Goal: Task Accomplishment & Management: Manage account settings

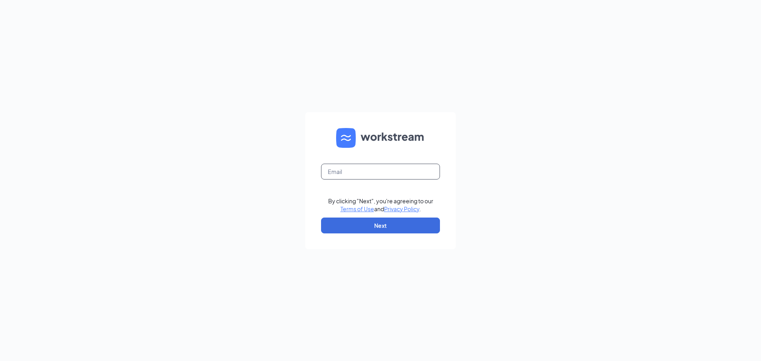
click at [357, 175] on input "text" at bounding box center [380, 172] width 119 height 16
click at [343, 176] on input "text" at bounding box center [380, 172] width 119 height 16
type input "jrhodes@ddcoastal.com"
click at [380, 224] on button "Next" at bounding box center [380, 226] width 119 height 16
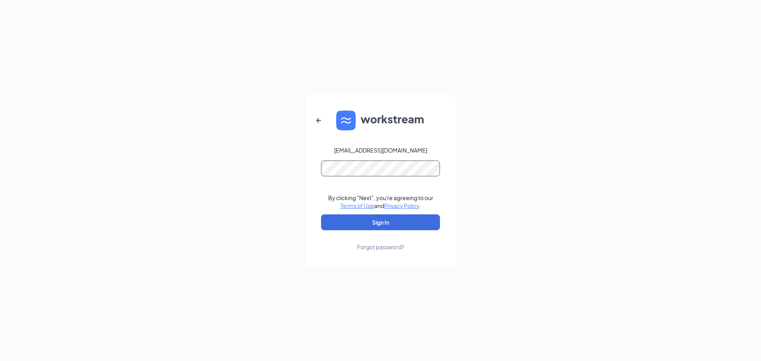
click at [321, 214] on button "Sign In" at bounding box center [380, 222] width 119 height 16
click at [341, 225] on button "Sign In" at bounding box center [380, 222] width 119 height 16
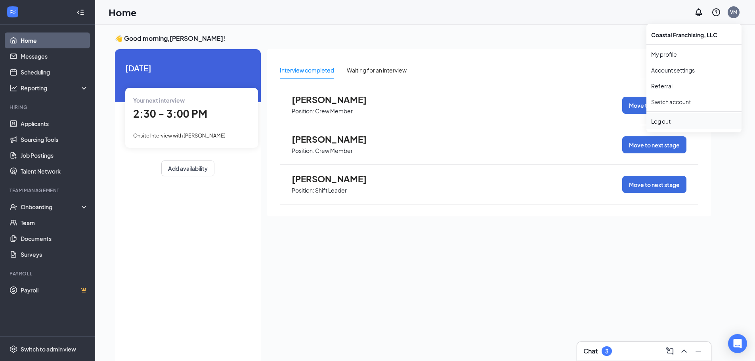
click at [675, 120] on div "Log out" at bounding box center [694, 121] width 86 height 8
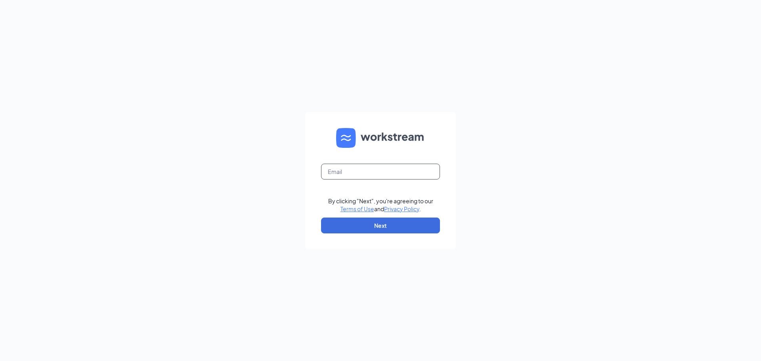
click at [366, 173] on input "text" at bounding box center [380, 172] width 119 height 16
type input "jrhodes@ddcoastal.com"
click at [370, 220] on button "Next" at bounding box center [380, 226] width 119 height 16
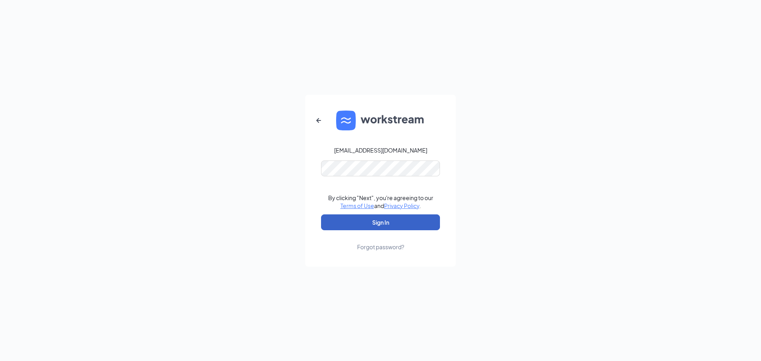
click at [336, 223] on button "Sign In" at bounding box center [380, 222] width 119 height 16
click at [371, 249] on div "Forgot password?" at bounding box center [380, 247] width 47 height 8
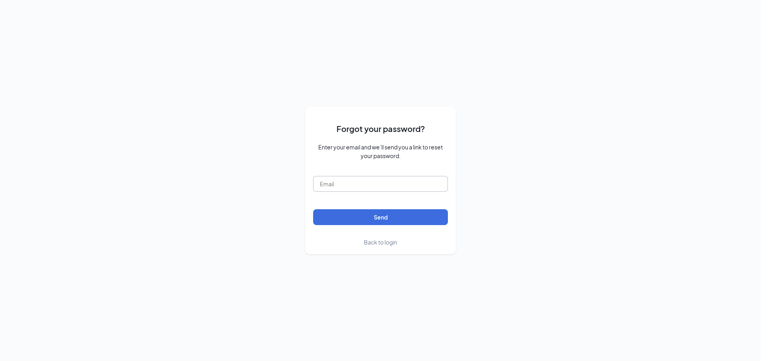
click at [344, 187] on input "text" at bounding box center [380, 184] width 135 height 16
type input "jrhodes@ddcoastal.com"
click at [374, 216] on button "Send" at bounding box center [380, 217] width 135 height 16
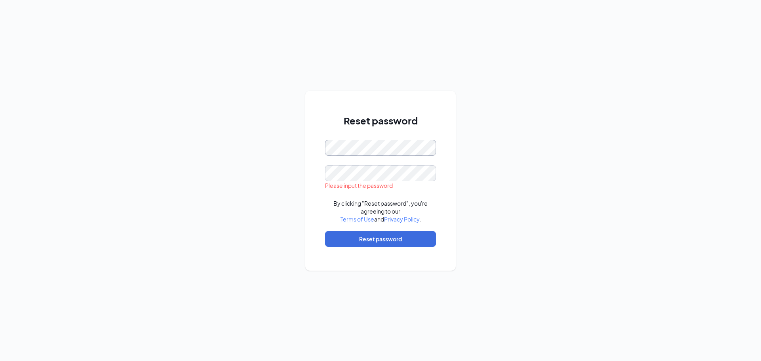
click at [286, 158] on div "Reset password Please input the password By clicking "Reset password", you're a…" at bounding box center [380, 180] width 761 height 361
click at [90, 136] on div "Reset password Password must be at least 16 characters Please input the passwor…" at bounding box center [380, 180] width 761 height 361
click at [382, 245] on button "Reset password" at bounding box center [380, 239] width 111 height 16
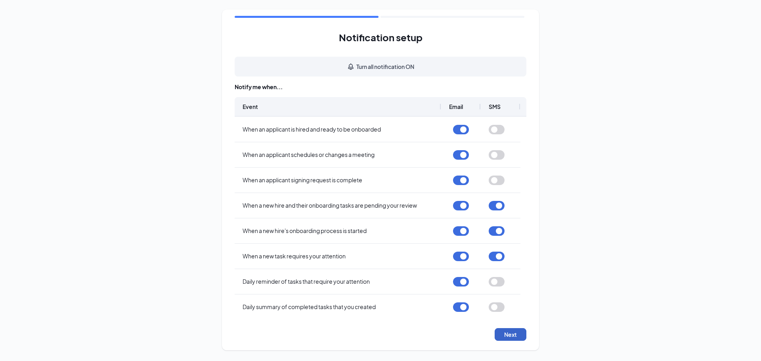
click at [514, 328] on button "Next" at bounding box center [510, 334] width 32 height 13
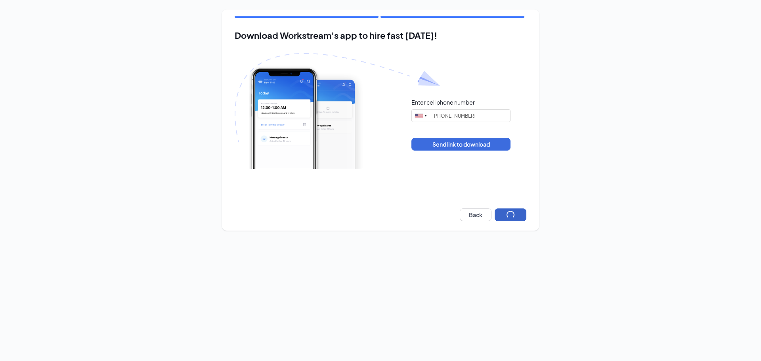
type input "[PHONE_NUMBER]"
drag, startPoint x: 477, startPoint y: 116, endPoint x: 411, endPoint y: 116, distance: 65.8
click at [411, 116] on div "Enter cell phone number [GEOGRAPHIC_DATA] + 1 [GEOGRAPHIC_DATA] + 65 [GEOGRAPHI…" at bounding box center [381, 124] width 292 height 143
click at [459, 145] on button "Send link to download" at bounding box center [460, 144] width 99 height 13
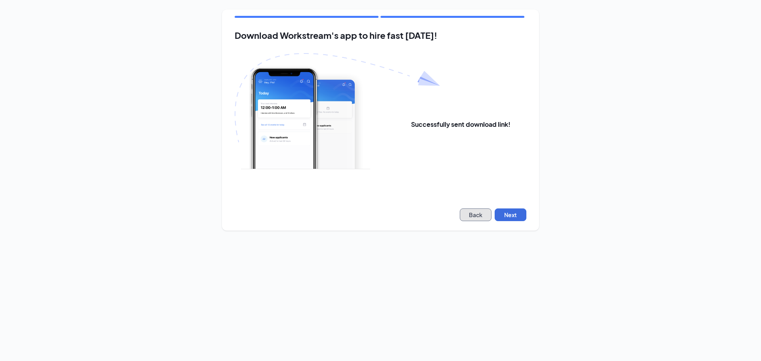
click at [485, 216] on button "Back" at bounding box center [476, 214] width 32 height 13
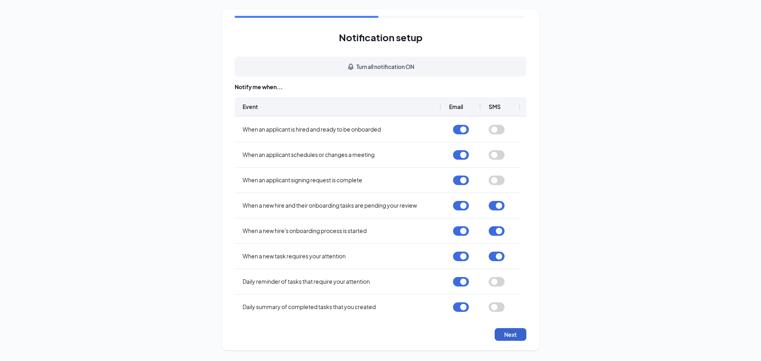
click at [513, 339] on button "Next" at bounding box center [510, 334] width 32 height 13
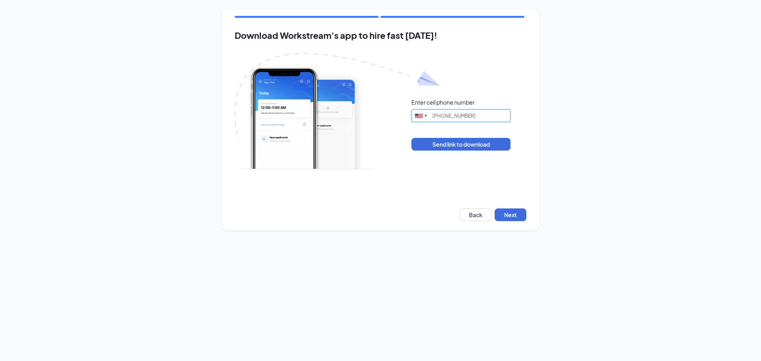
drag, startPoint x: 468, startPoint y: 115, endPoint x: 431, endPoint y: 115, distance: 37.6
click at [431, 115] on input "[PHONE_NUMBER]" at bounding box center [460, 115] width 99 height 13
click at [519, 217] on button "Next" at bounding box center [510, 214] width 32 height 13
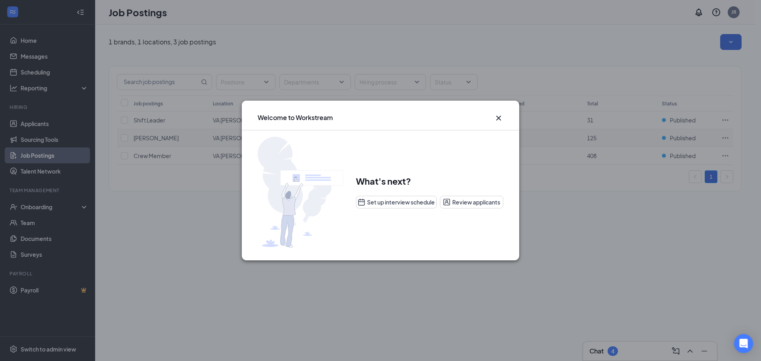
drag, startPoint x: 498, startPoint y: 118, endPoint x: 478, endPoint y: 130, distance: 24.0
click at [498, 118] on icon "Cross" at bounding box center [498, 118] width 5 height 5
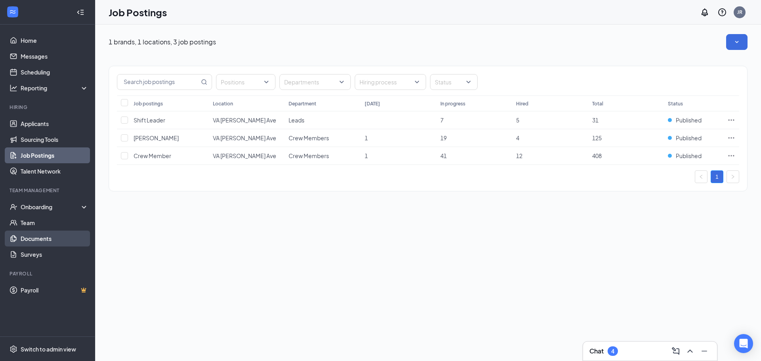
click at [49, 235] on link "Documents" at bounding box center [55, 239] width 68 height 16
